Goal: Task Accomplishment & Management: Use online tool/utility

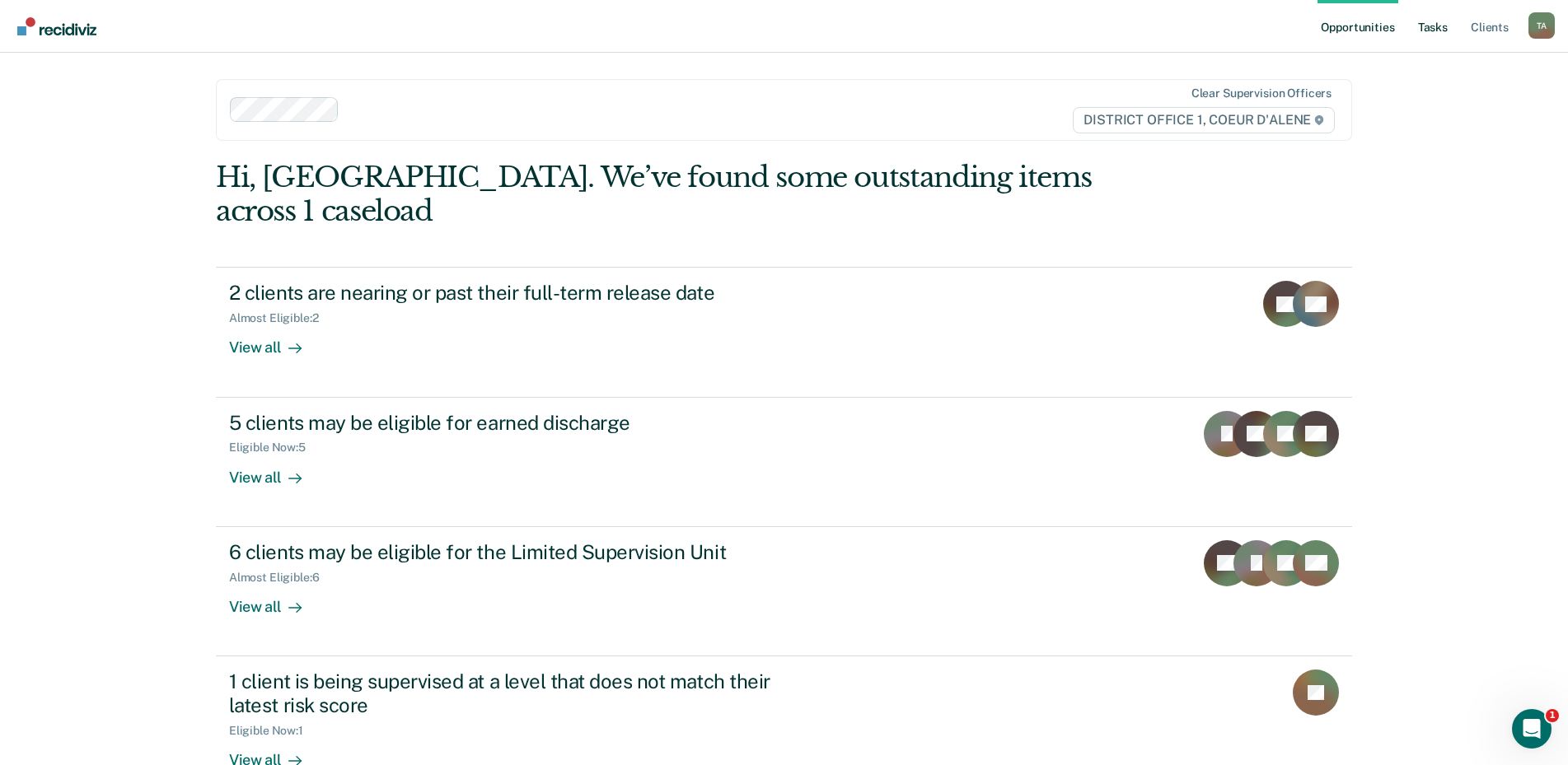
click at [1442, 37] on link "Tasks" at bounding box center [1432, 26] width 36 height 53
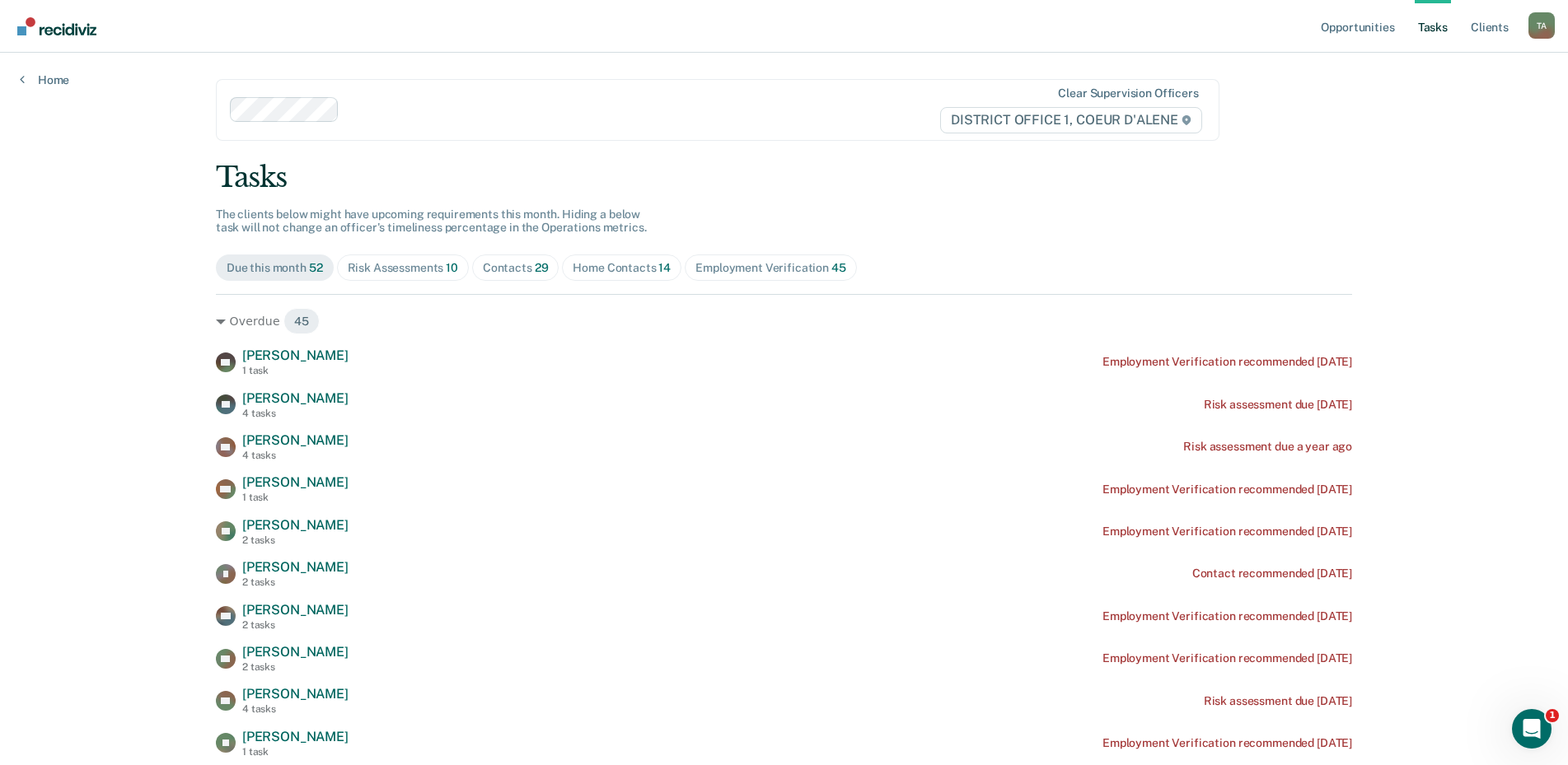
click at [452, 271] on span "10" at bounding box center [452, 268] width 13 height 13
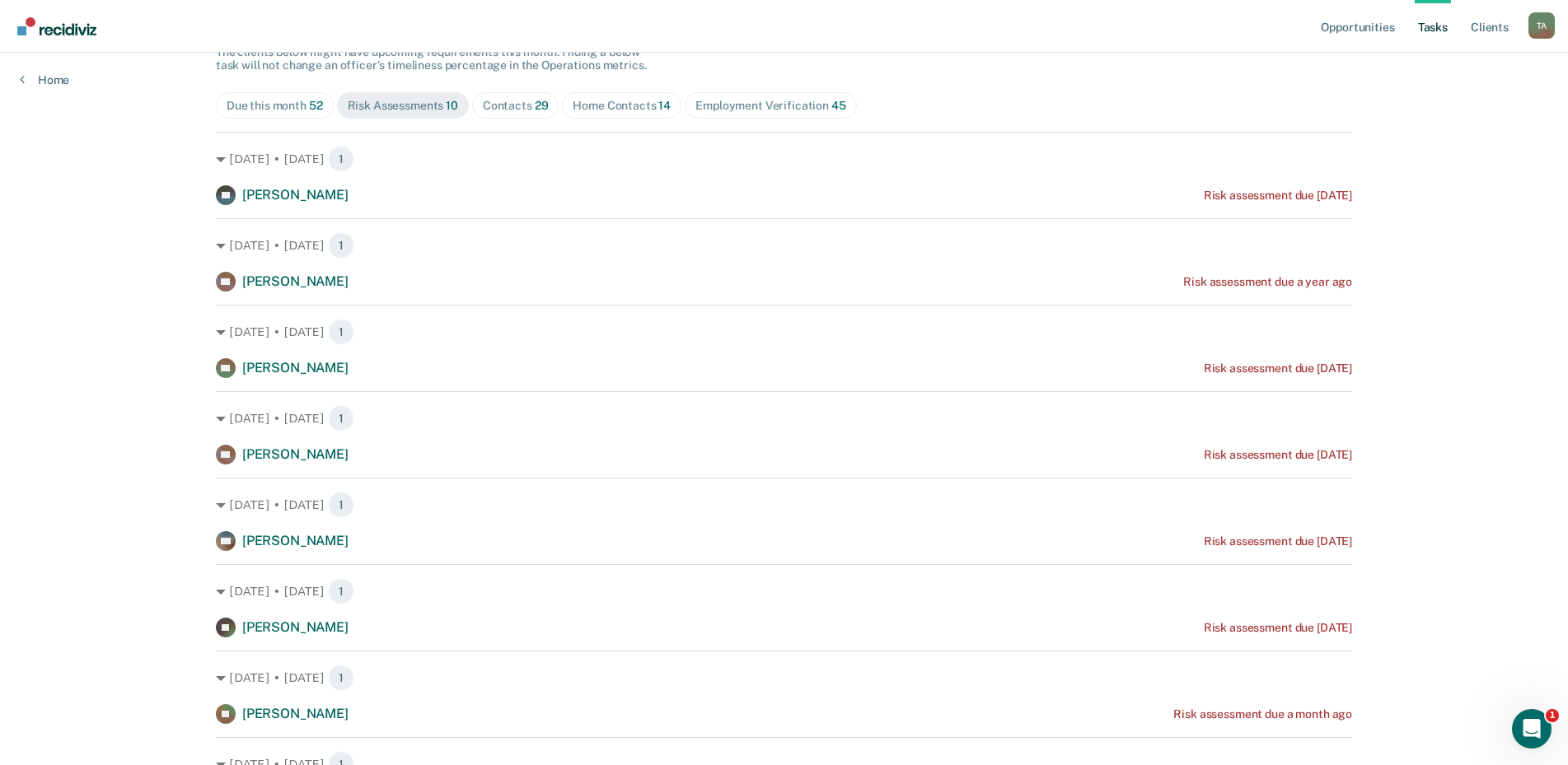
scroll to position [133, 0]
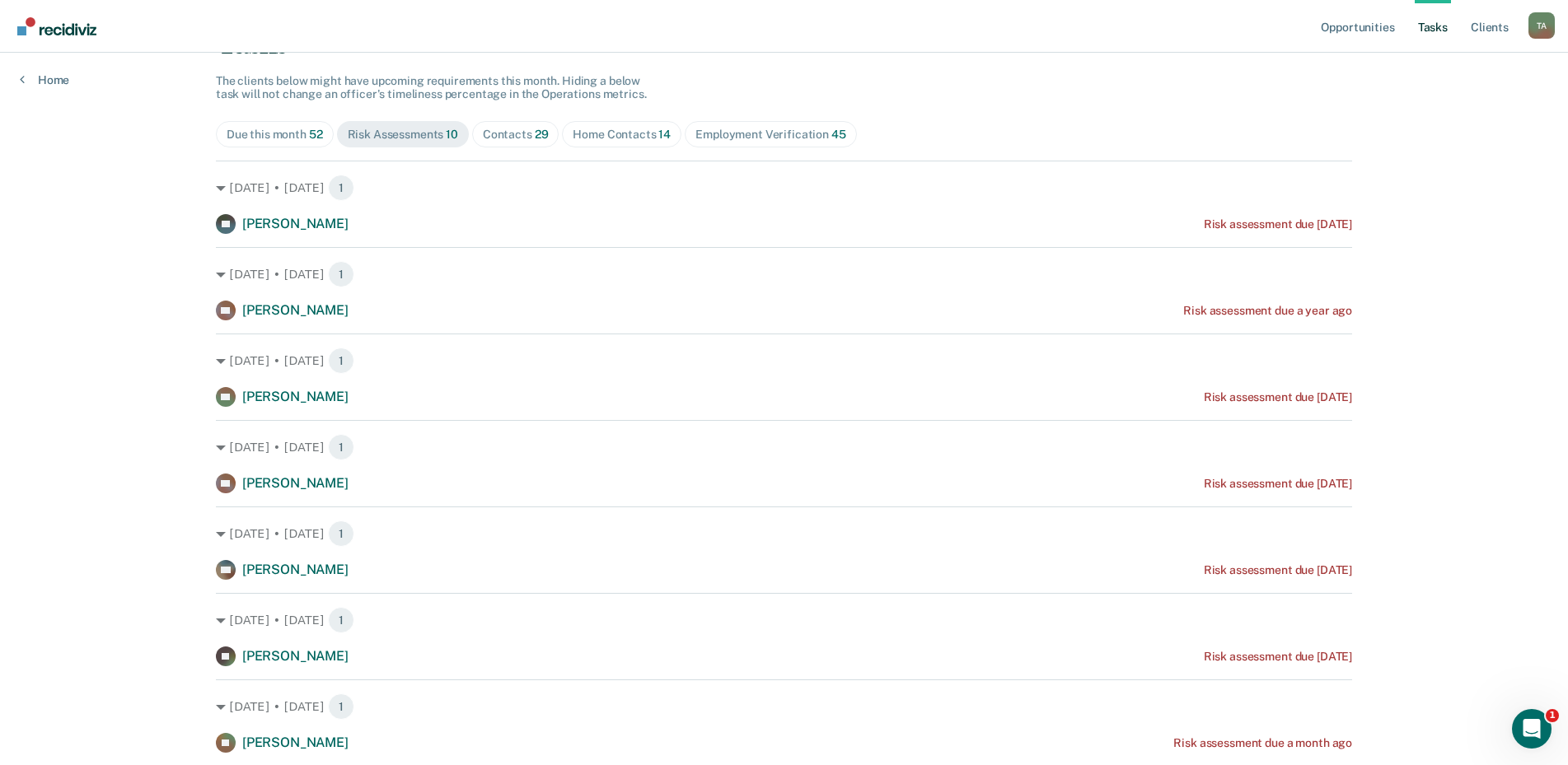
click at [535, 133] on span "29" at bounding box center [541, 134] width 14 height 13
click at [589, 142] on span "Home Contacts 14" at bounding box center [621, 134] width 119 height 26
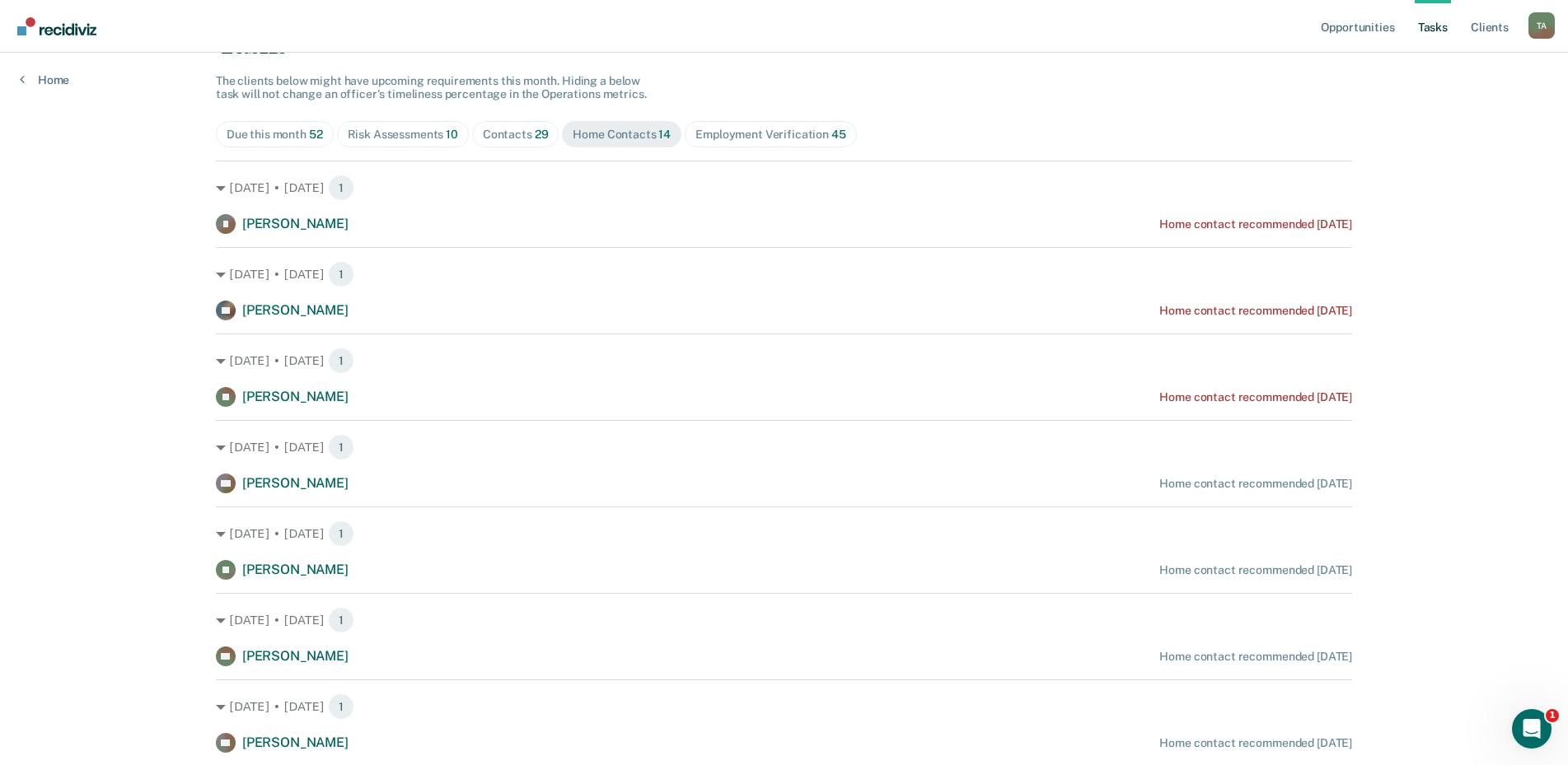
click at [526, 143] on span "Contacts 29" at bounding box center [516, 134] width 87 height 26
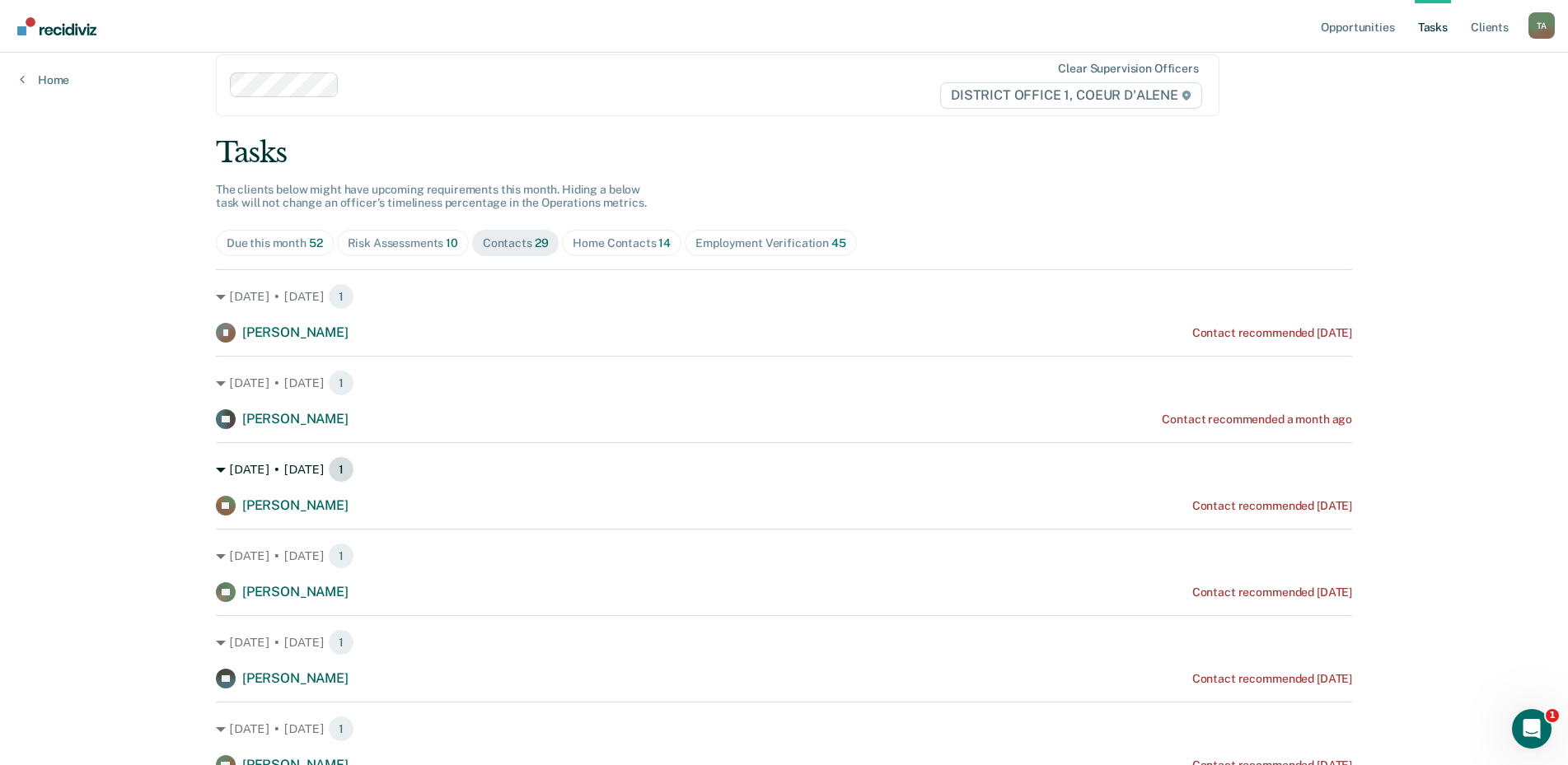
scroll to position [0, 0]
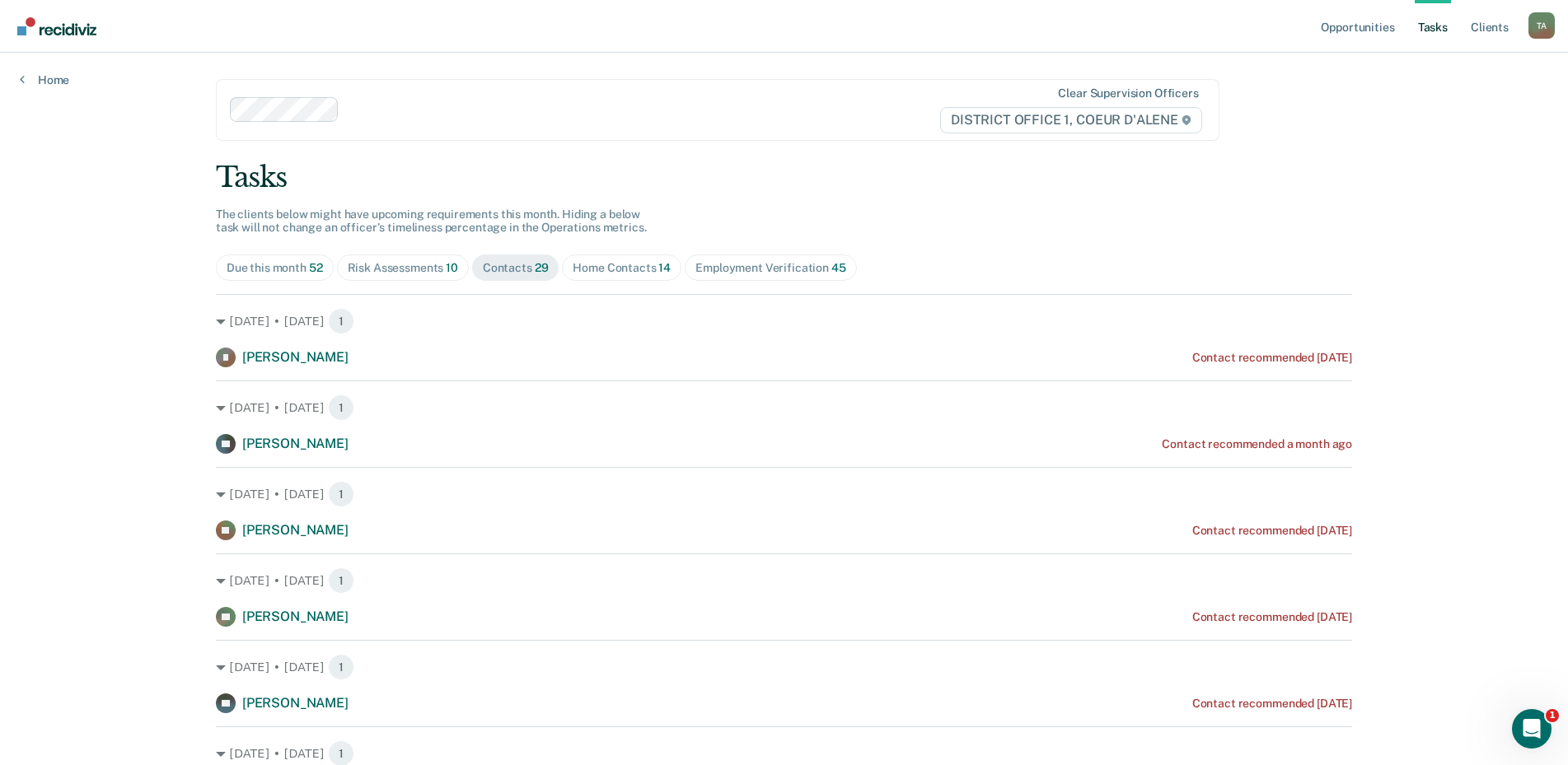
click at [430, 270] on div "Risk Assessments 10" at bounding box center [403, 268] width 110 height 14
click at [638, 254] on span "Home Contacts 14" at bounding box center [621, 267] width 119 height 26
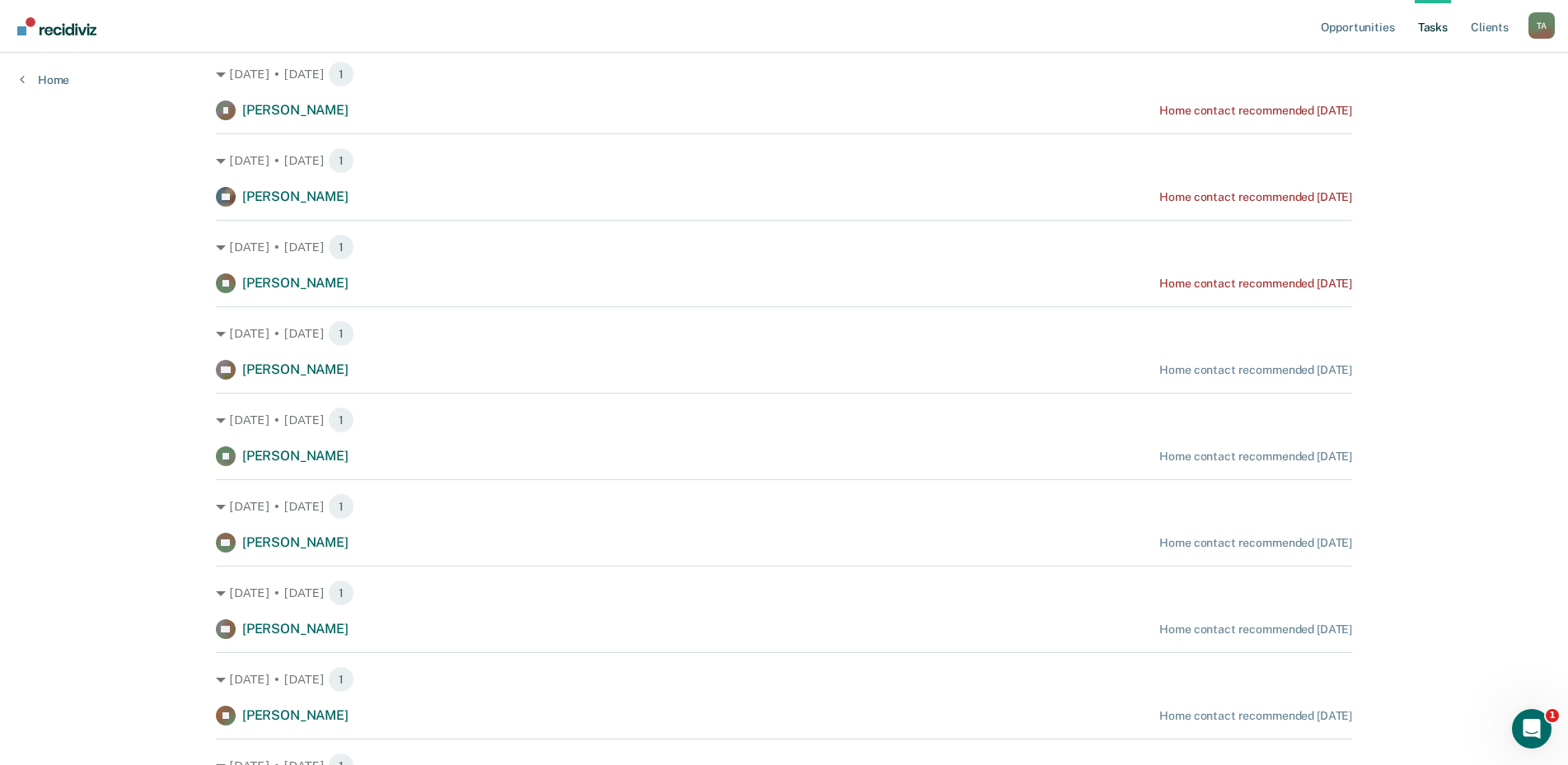
scroll to position [165, 0]
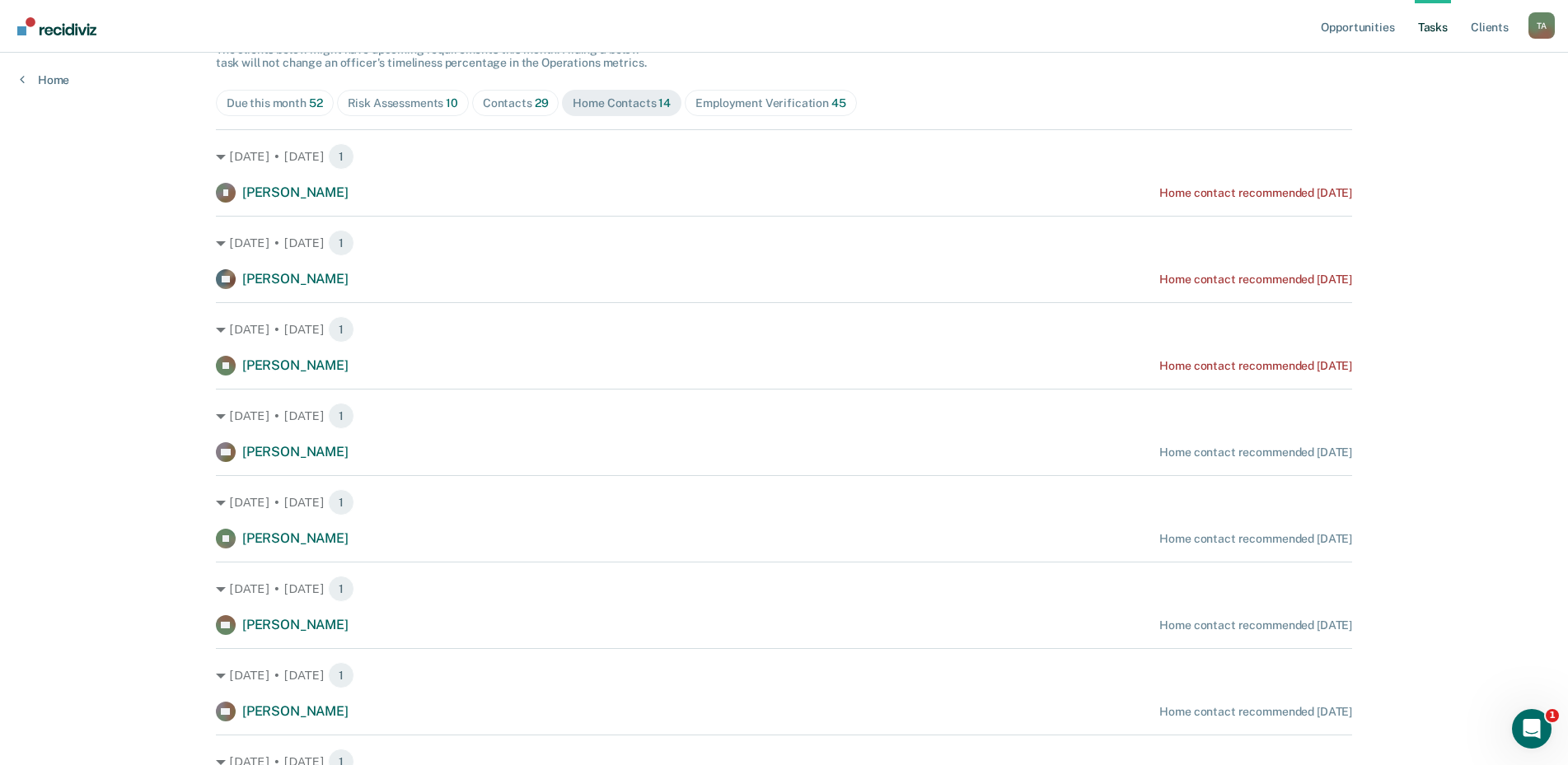
click at [511, 116] on span "Contacts 29" at bounding box center [516, 103] width 87 height 26
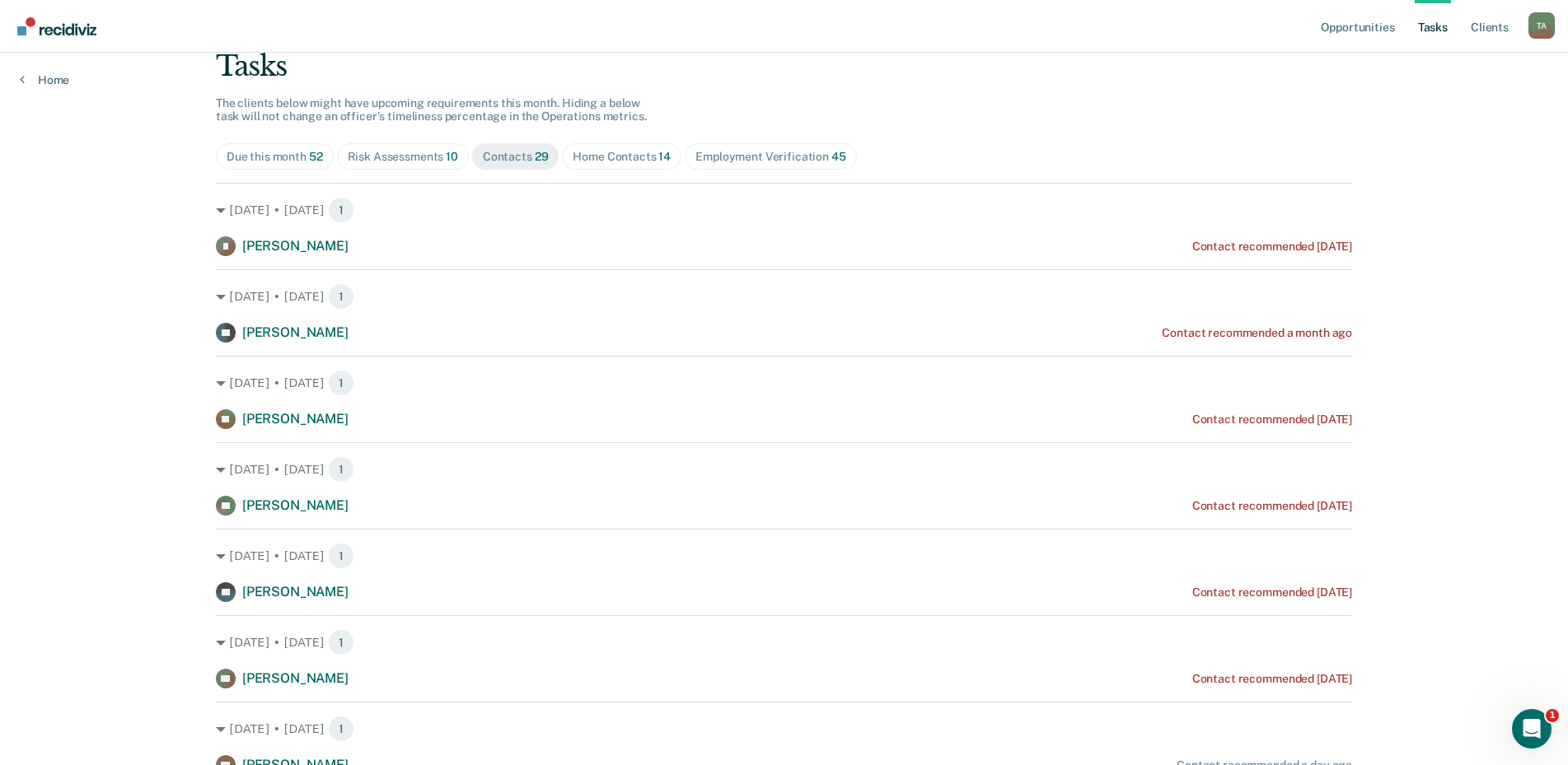
scroll to position [82, 0]
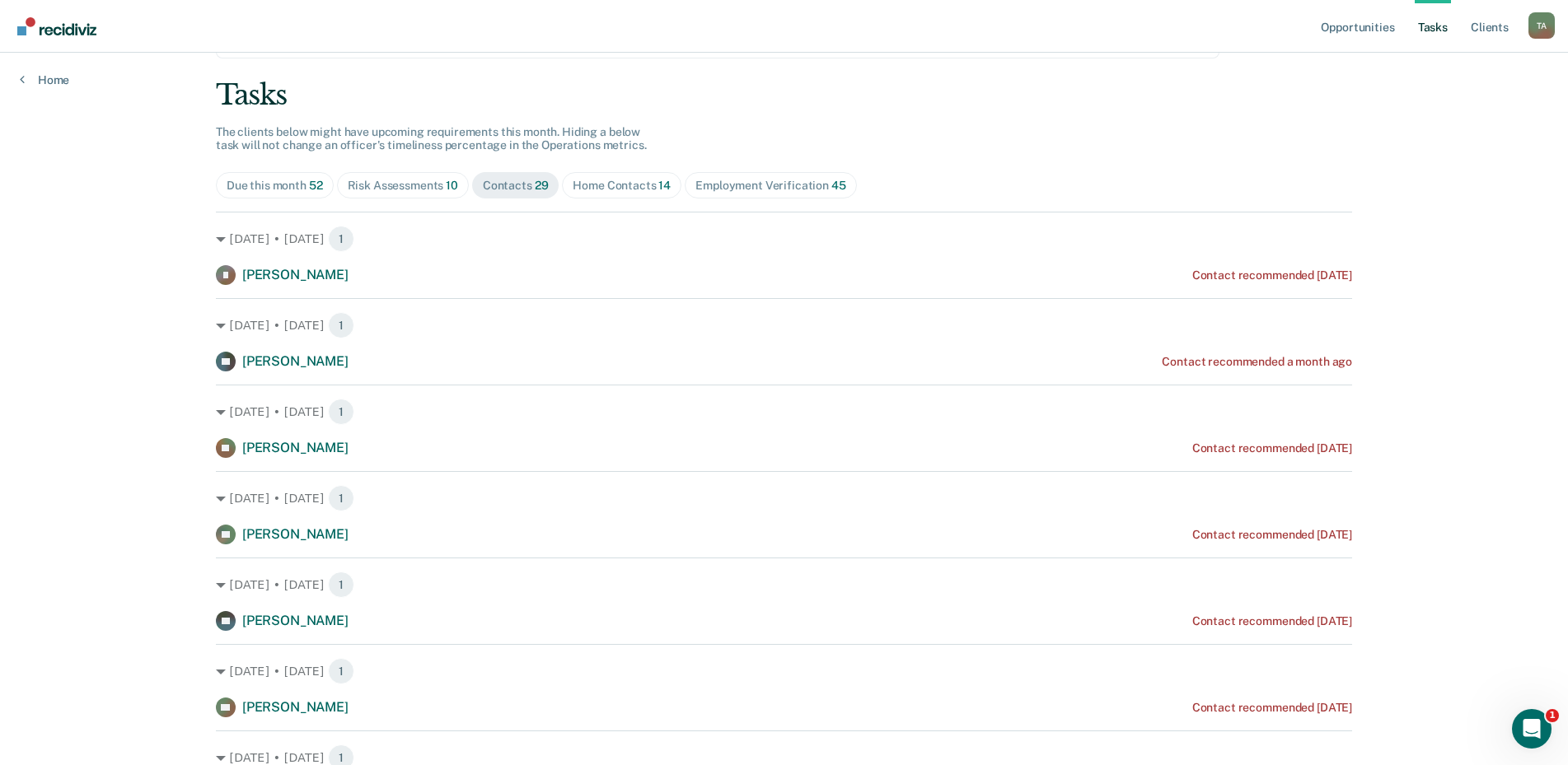
click at [637, 189] on div "Home Contacts 14" at bounding box center [621, 185] width 98 height 14
click at [428, 187] on div "Risk Assessments 10" at bounding box center [403, 185] width 110 height 14
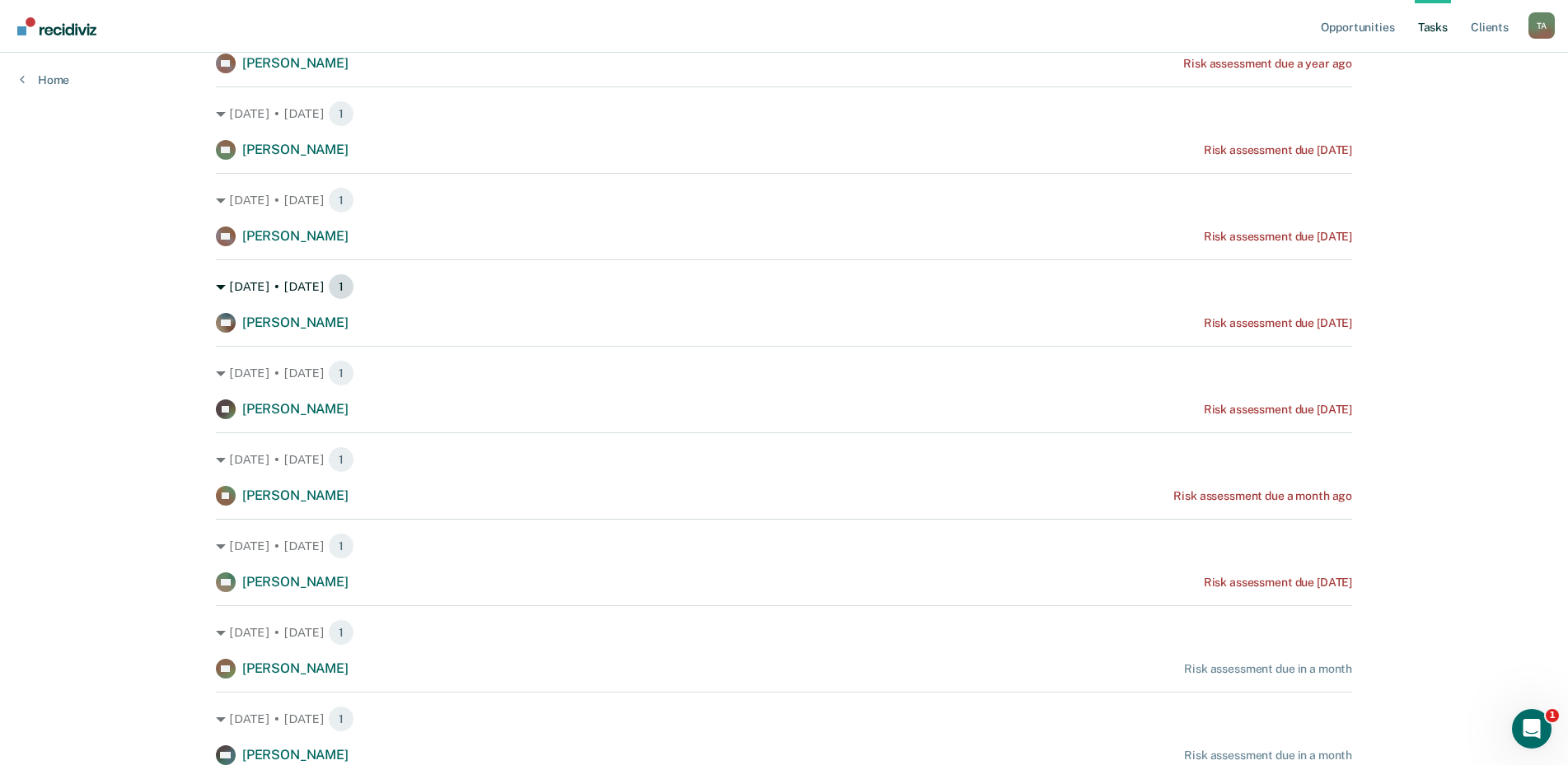
scroll to position [0, 0]
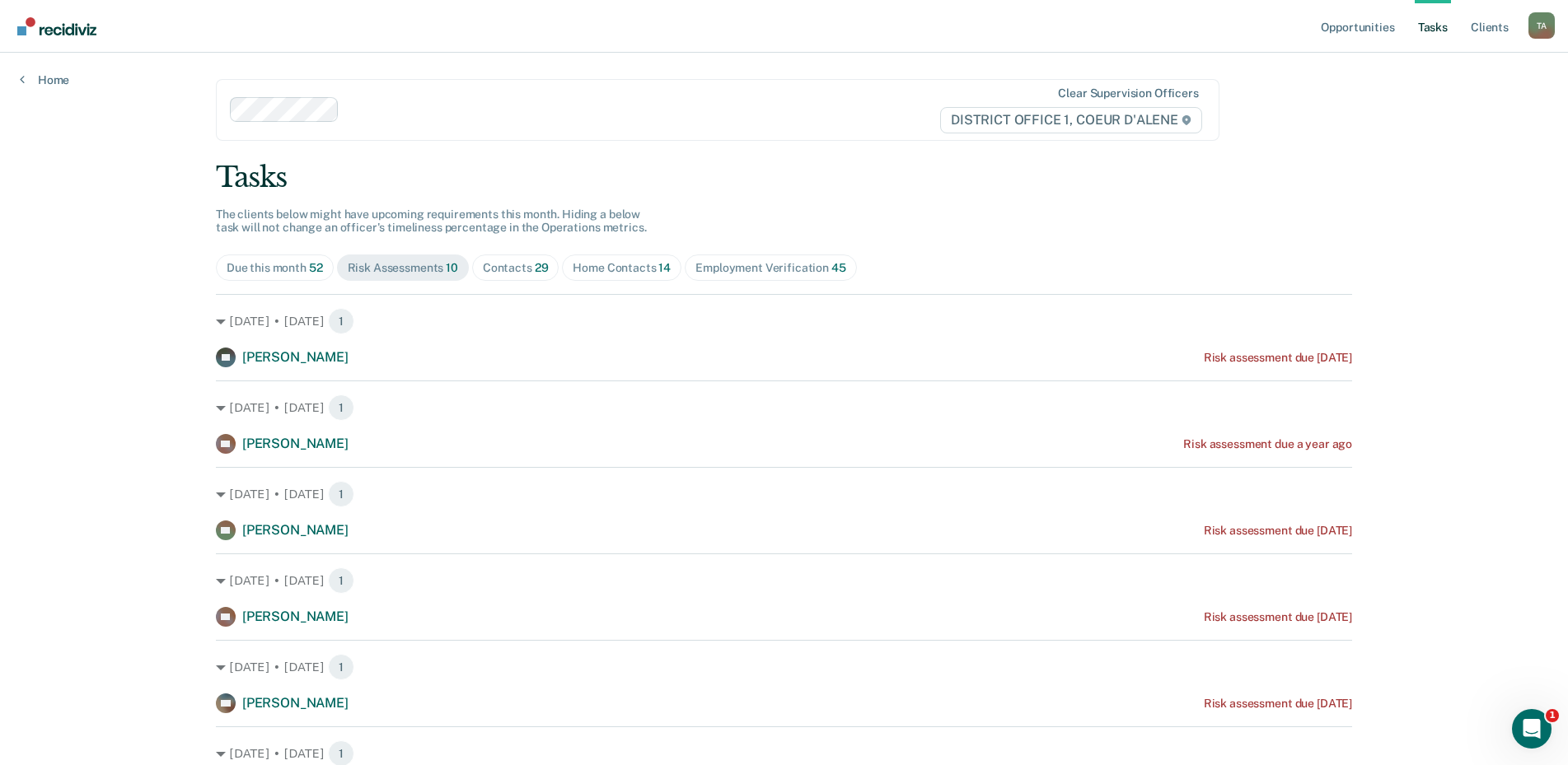
click at [527, 275] on span "Contacts 29" at bounding box center [516, 267] width 87 height 26
